Goal: Task Accomplishment & Management: Use online tool/utility

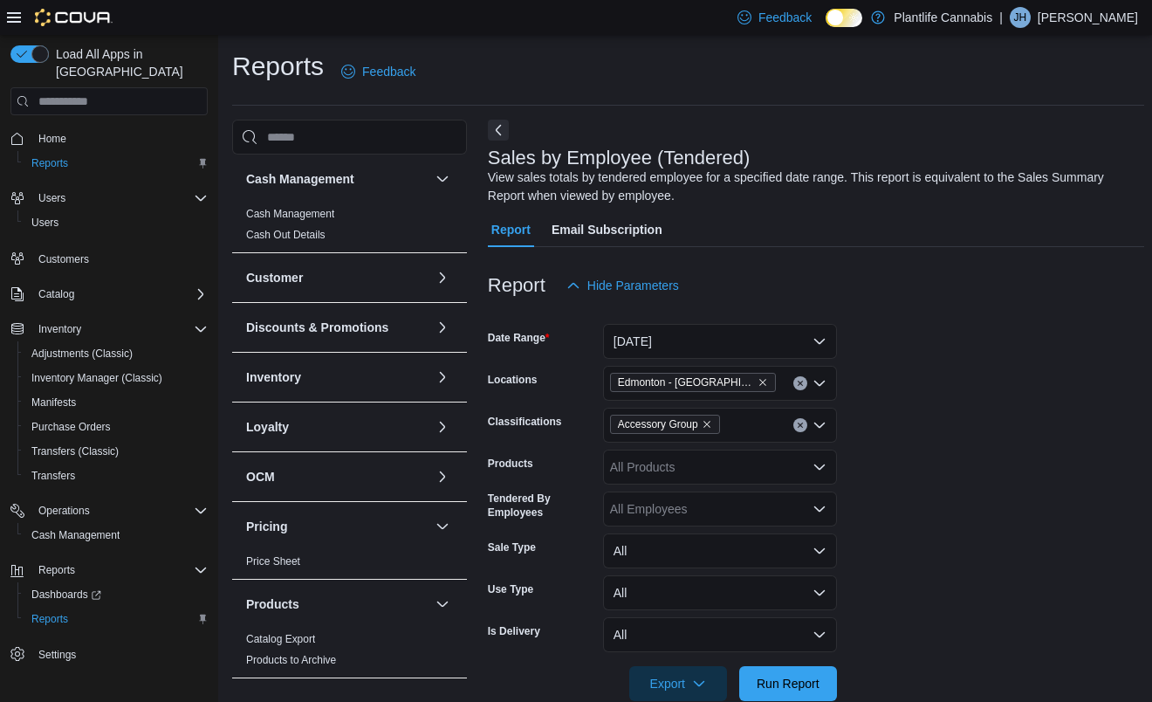
scroll to position [34, 0]
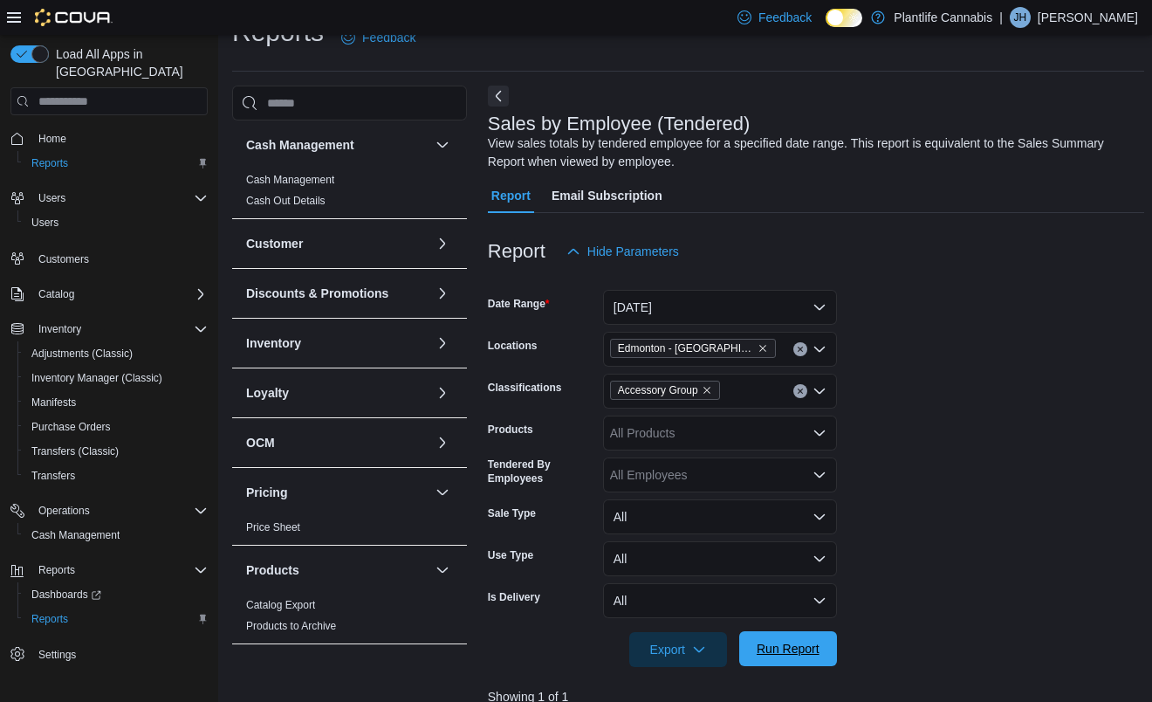
click at [775, 654] on span "Run Report" at bounding box center [788, 648] width 63 height 17
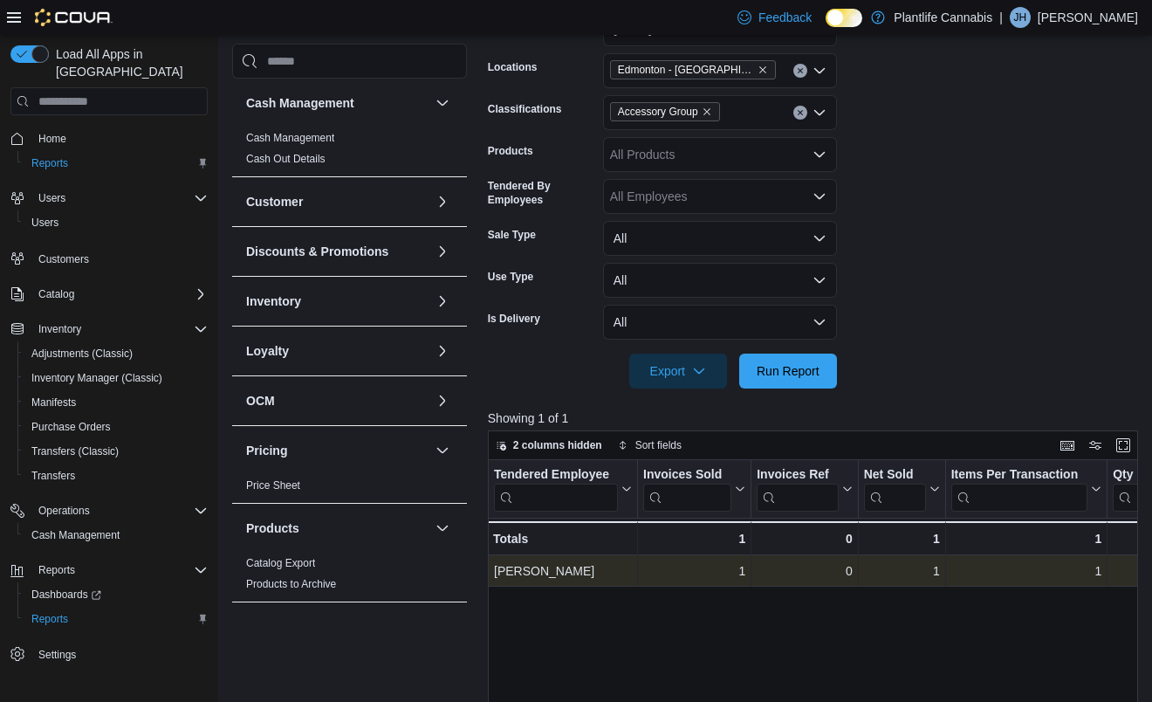
scroll to position [329, 0]
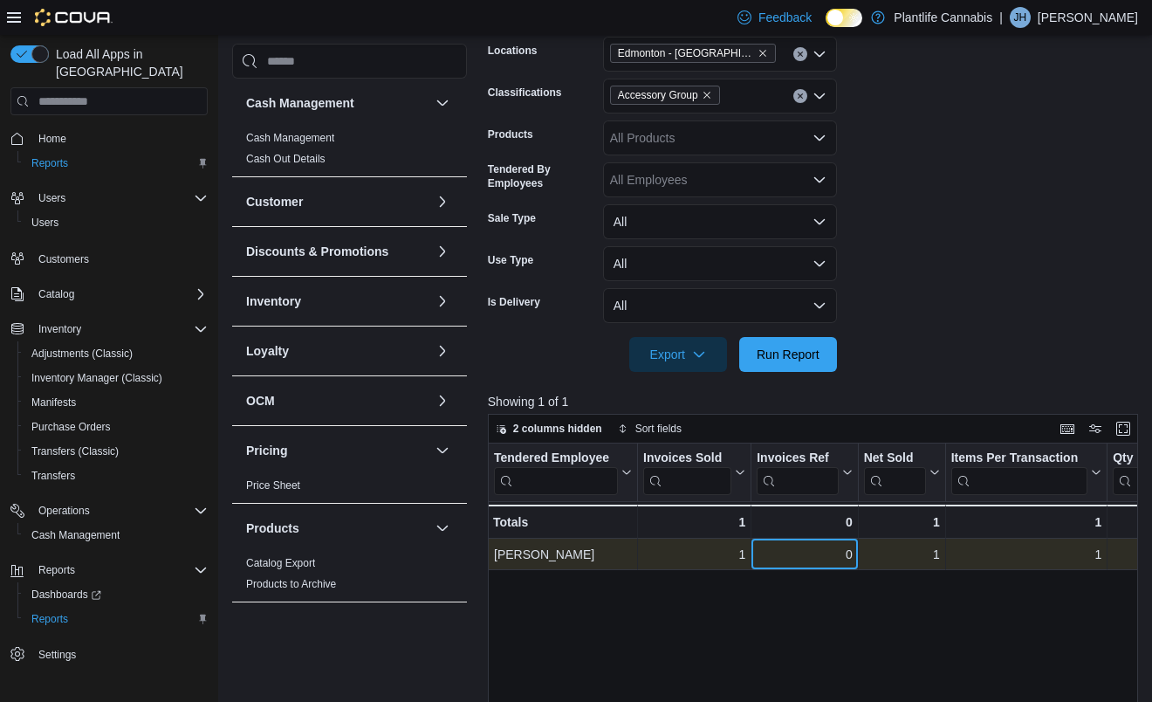
click at [803, 566] on div "0 - Invoices Ref, column 3, row 1" at bounding box center [804, 553] width 106 height 31
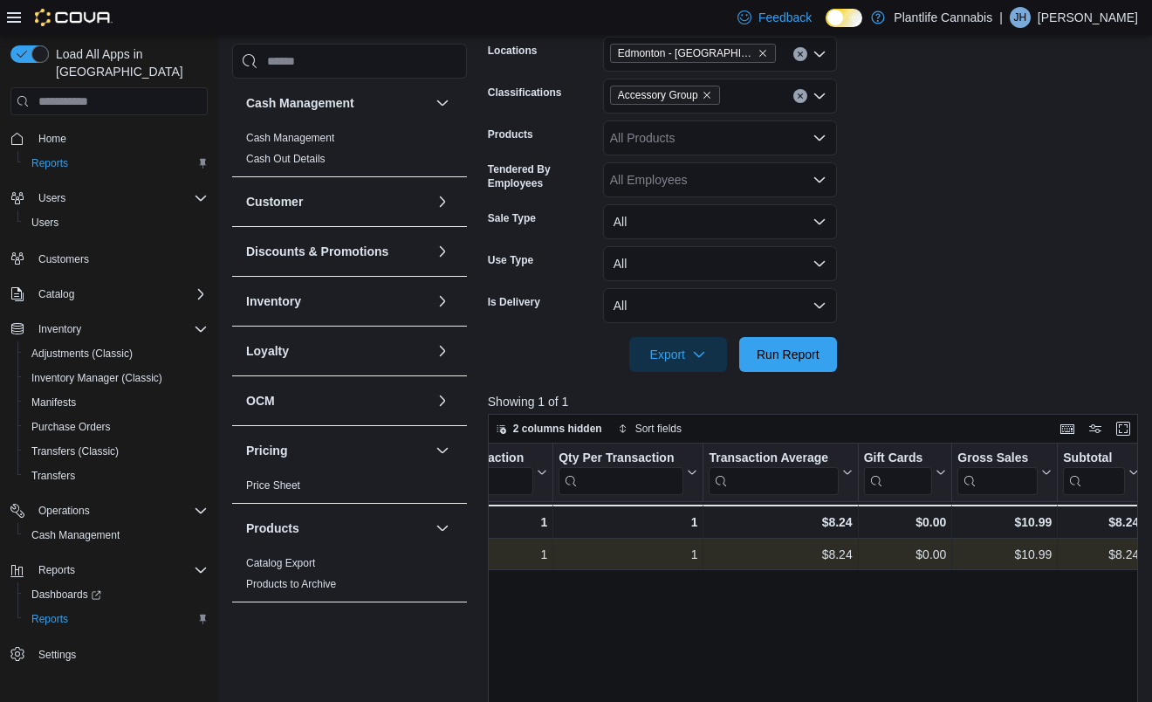
scroll to position [0, 641]
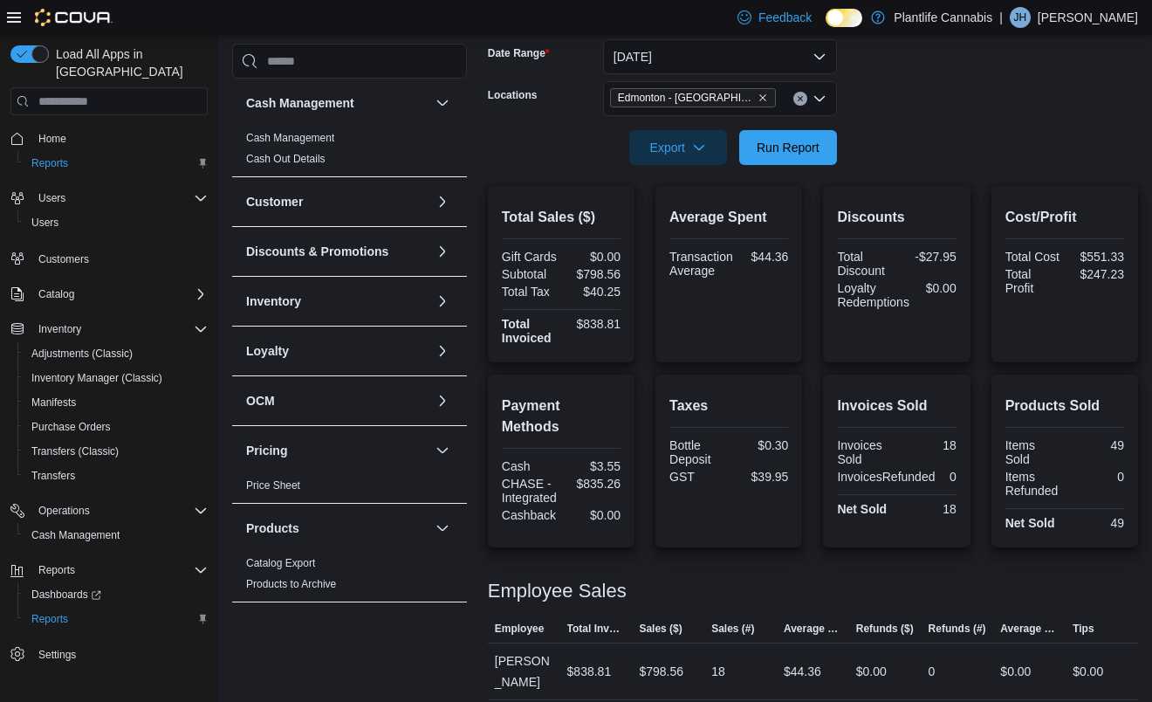
scroll to position [278, 0]
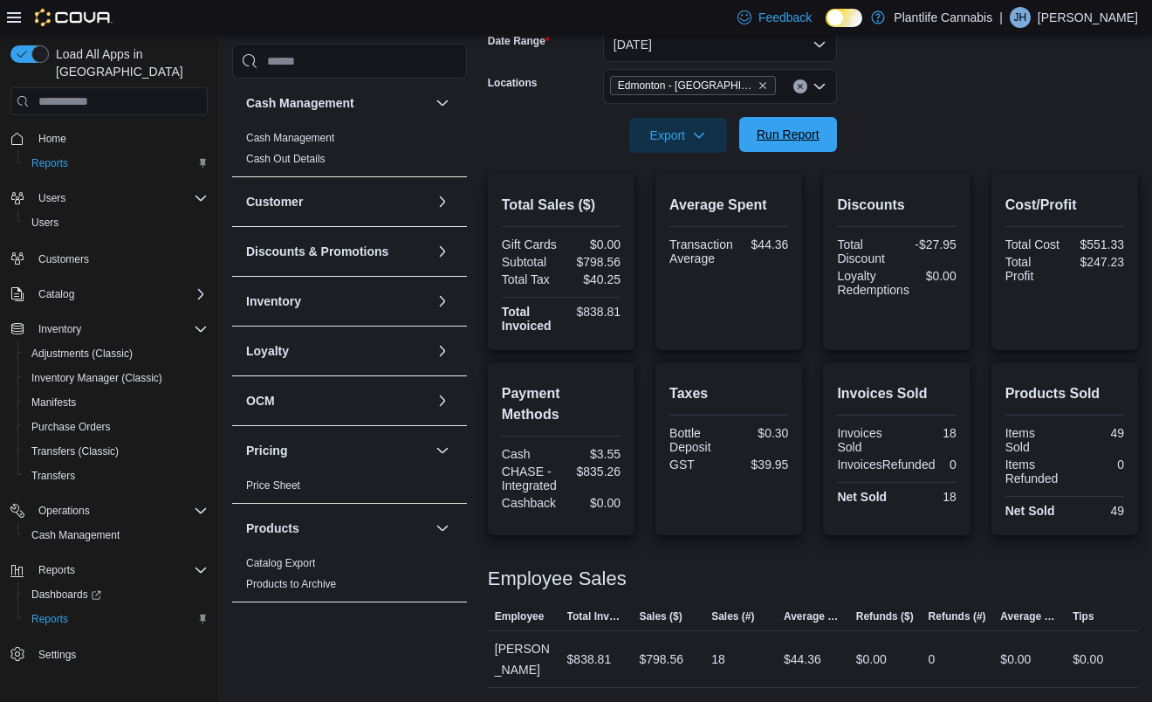
click at [784, 138] on span "Run Report" at bounding box center [788, 134] width 63 height 17
